Goal: Find specific page/section: Find specific page/section

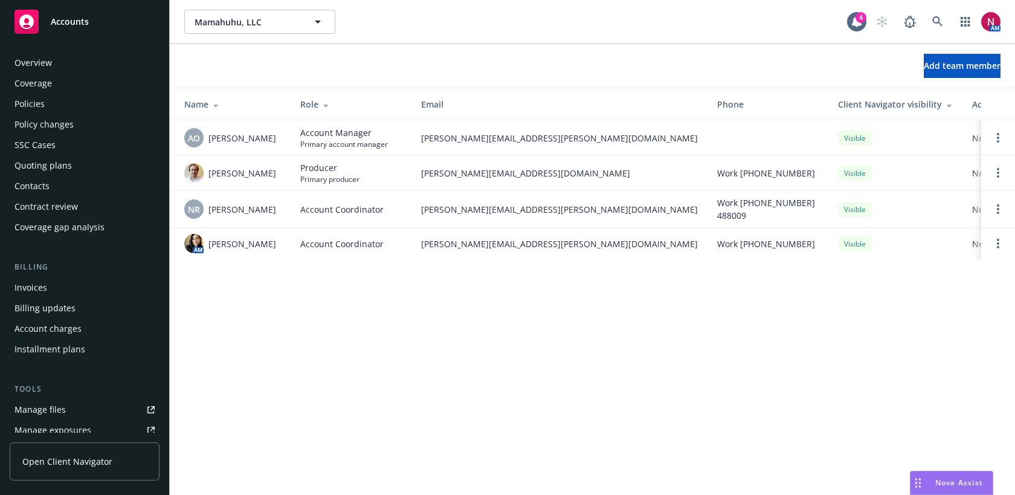
scroll to position [292, 0]
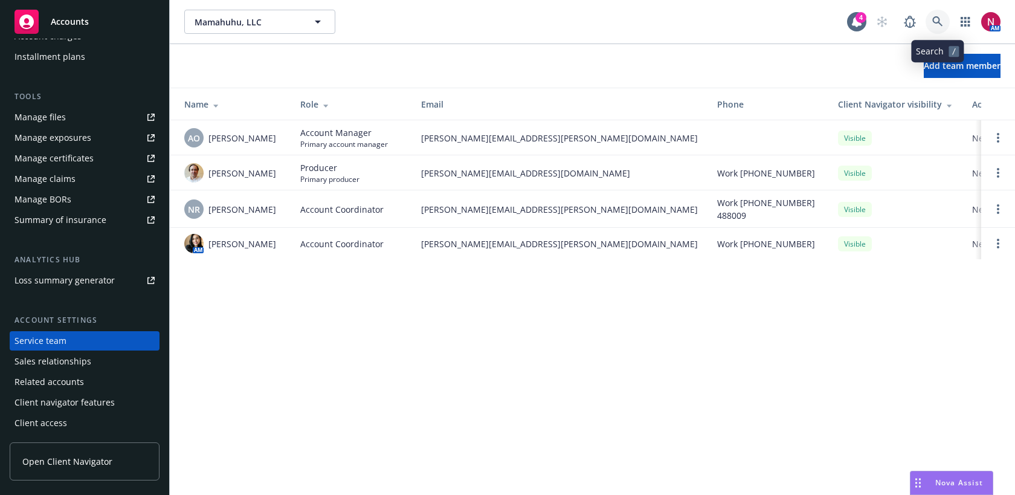
click at [938, 19] on icon at bounding box center [937, 21] width 11 height 11
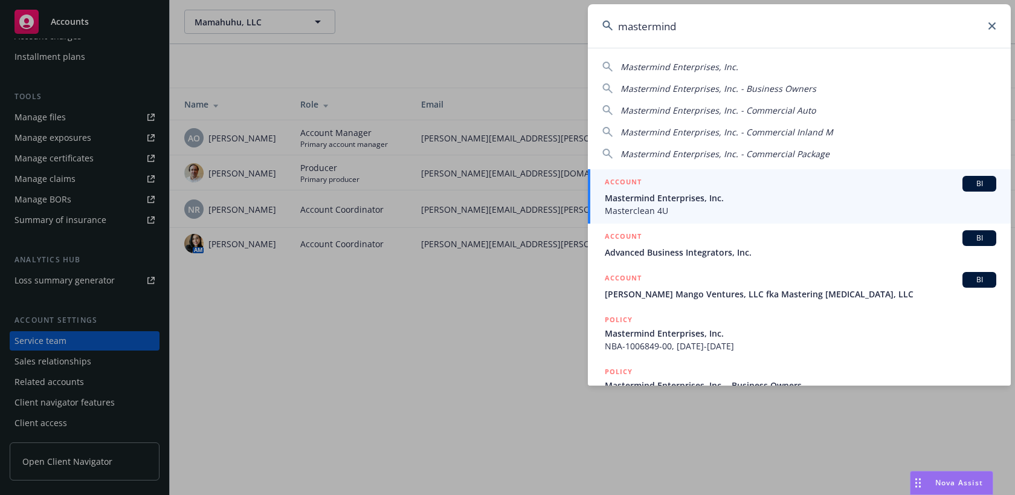
type input "mastermind"
click at [736, 204] on span "Mastermind Enterprises, Inc." at bounding box center [800, 197] width 391 height 13
